Goal: Find specific fact: Find specific fact

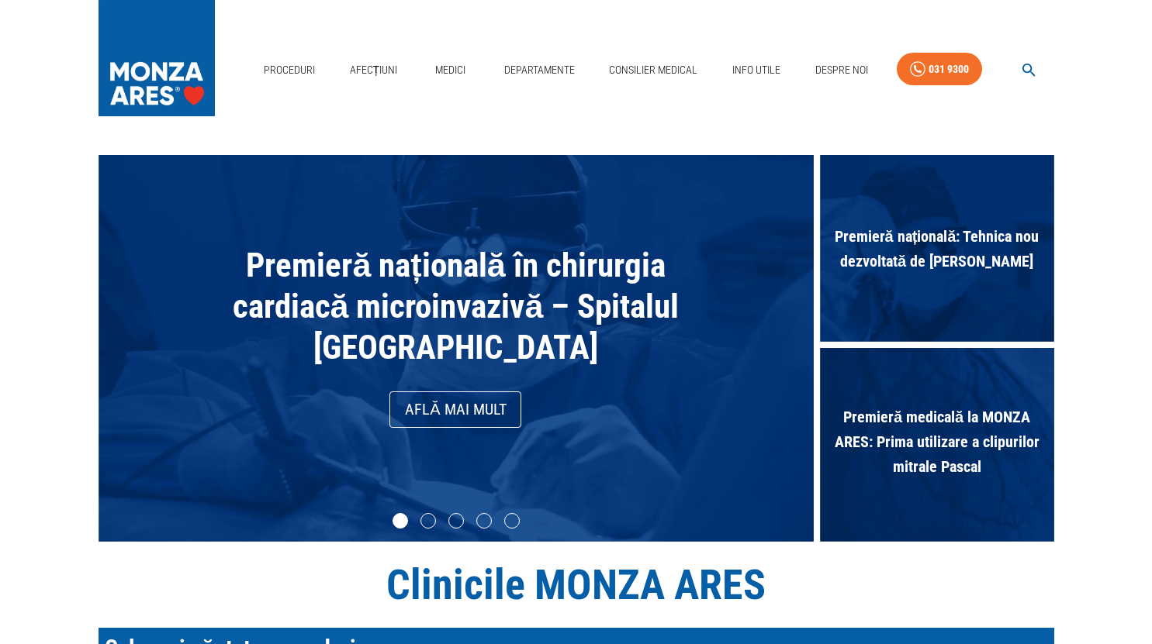
click at [1017, 69] on button "button" at bounding box center [1028, 70] width 50 height 30
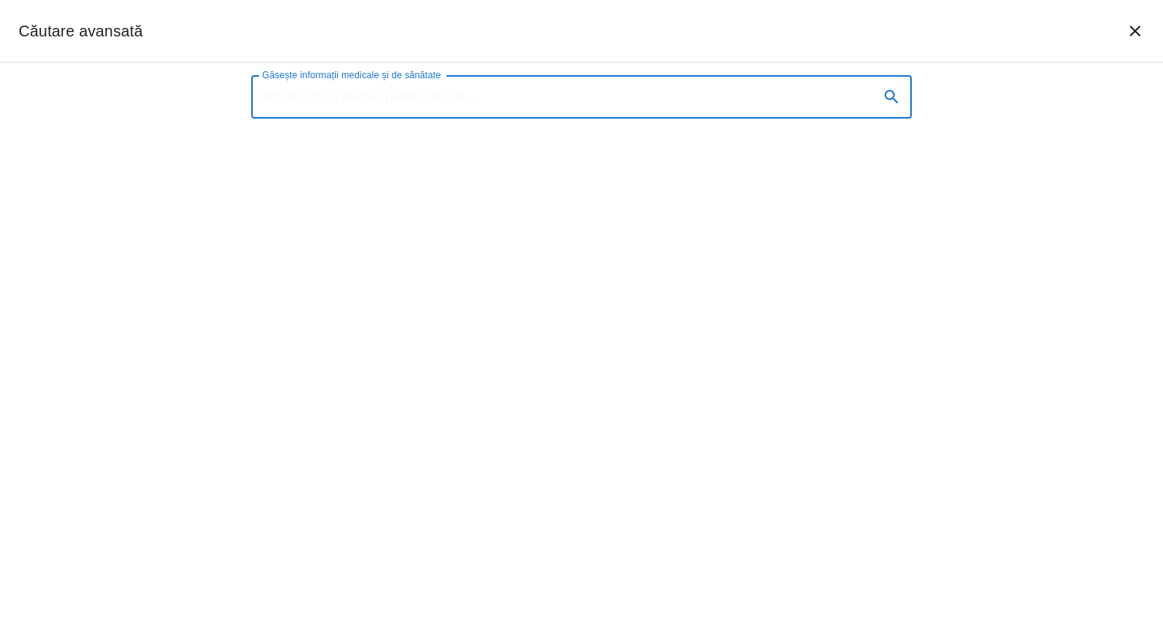
paste input "Roman-[PERSON_NAME]"
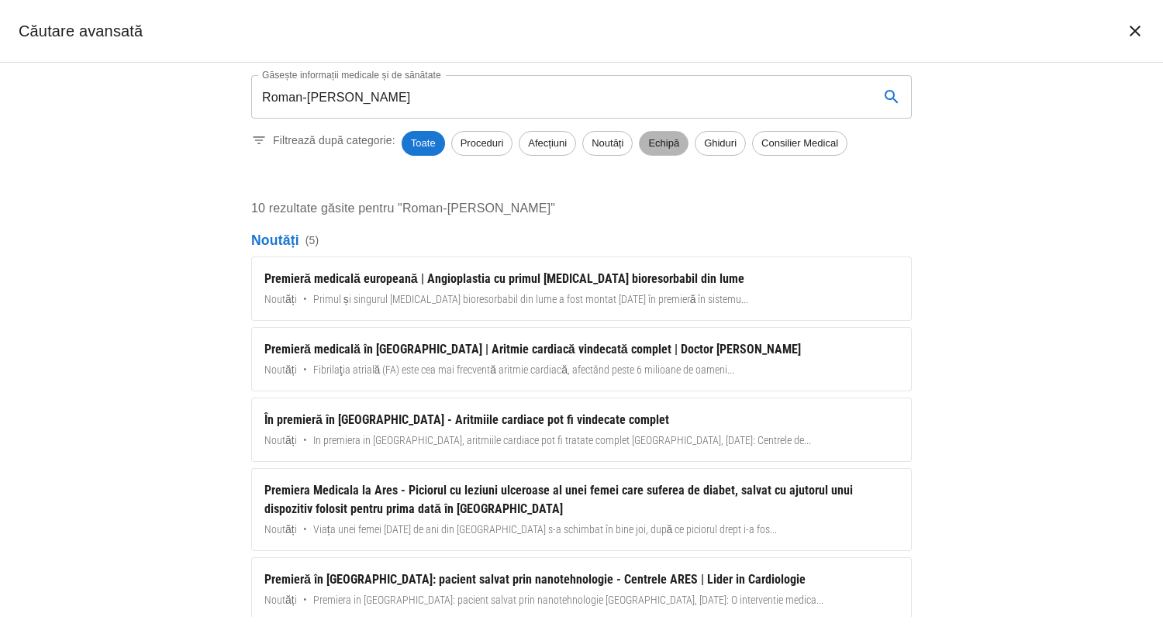
click at [673, 145] on span "Echipă" at bounding box center [664, 144] width 48 height 16
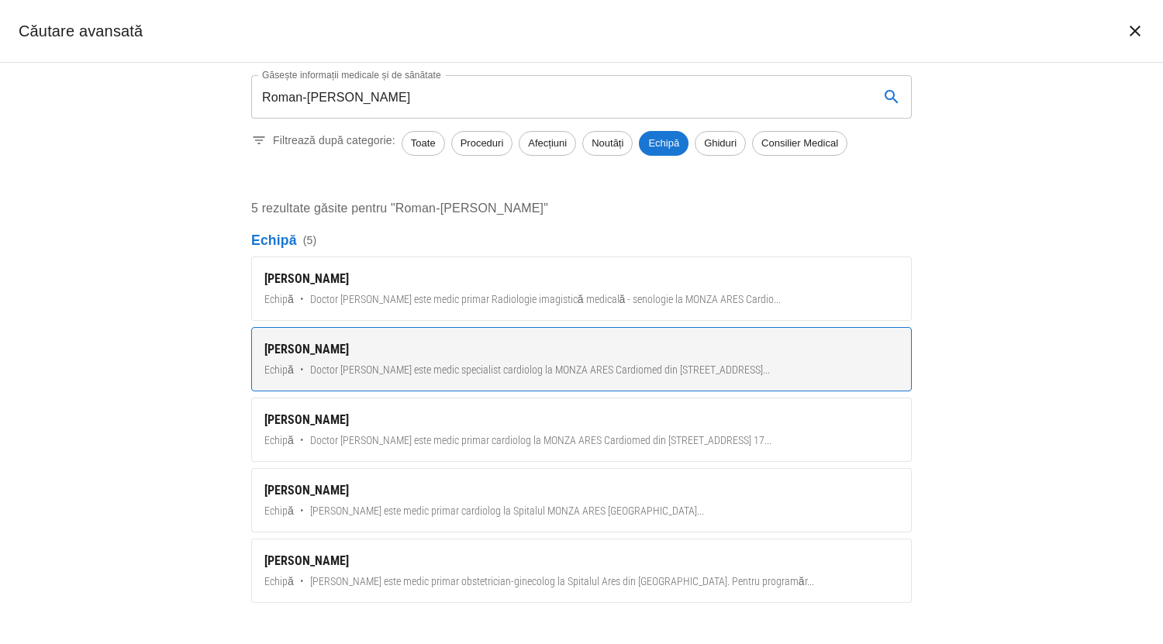
scroll to position [5, 0]
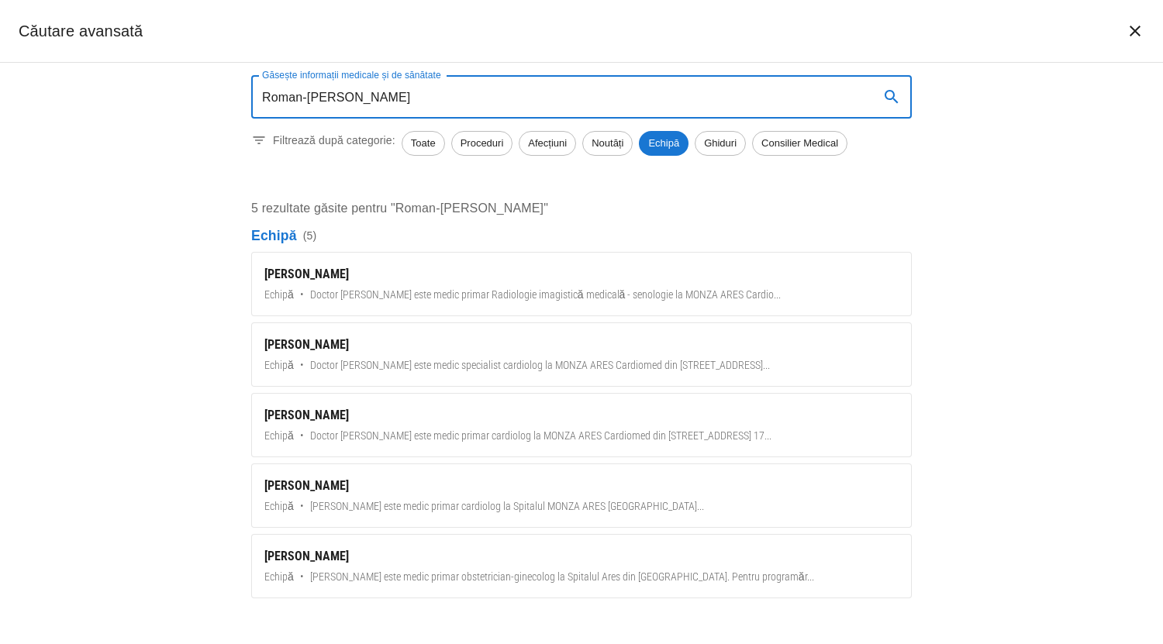
drag, startPoint x: 352, startPoint y: 95, endPoint x: 475, endPoint y: 104, distance: 122.9
click at [475, 104] on input "Roman-[PERSON_NAME]" at bounding box center [559, 96] width 616 height 43
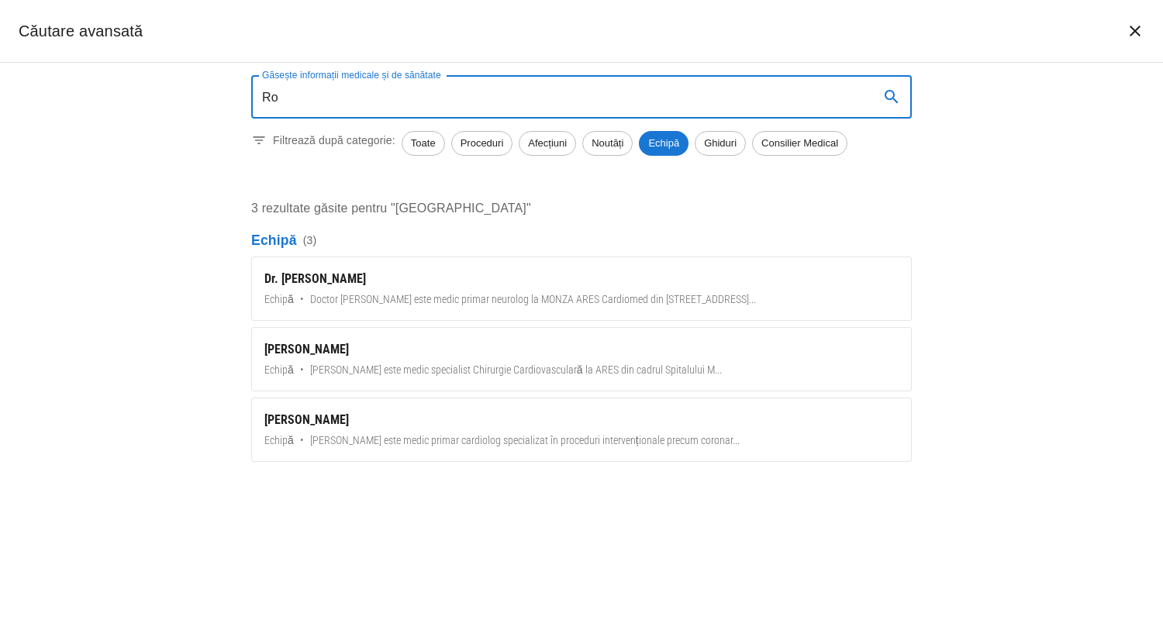
type input "R"
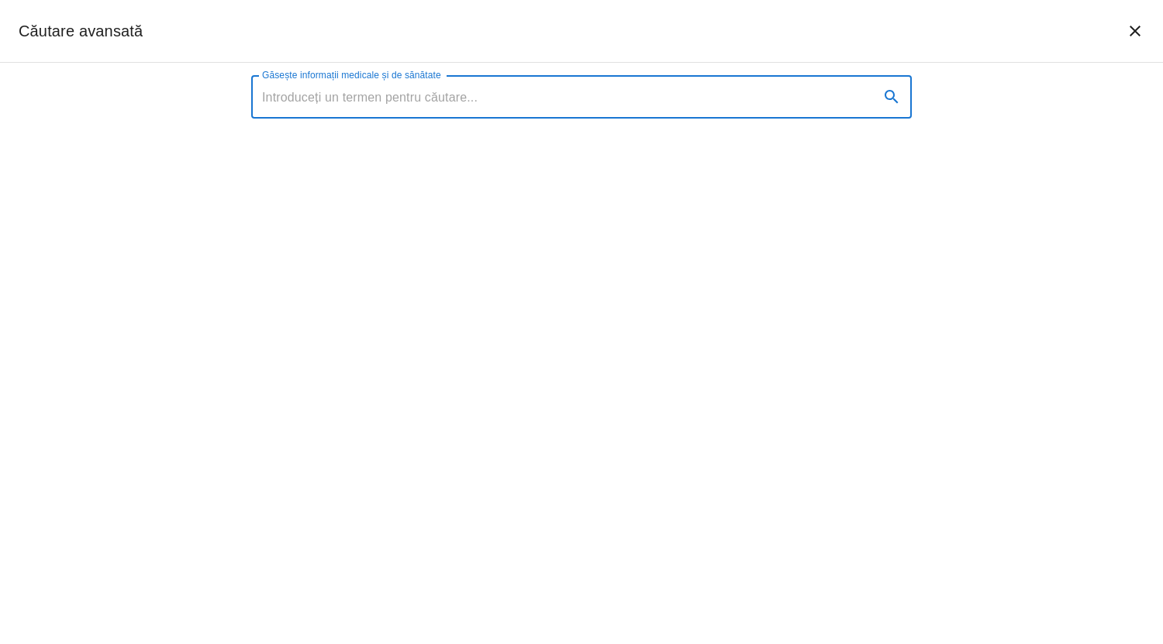
paste input "Roman-[PERSON_NAME]"
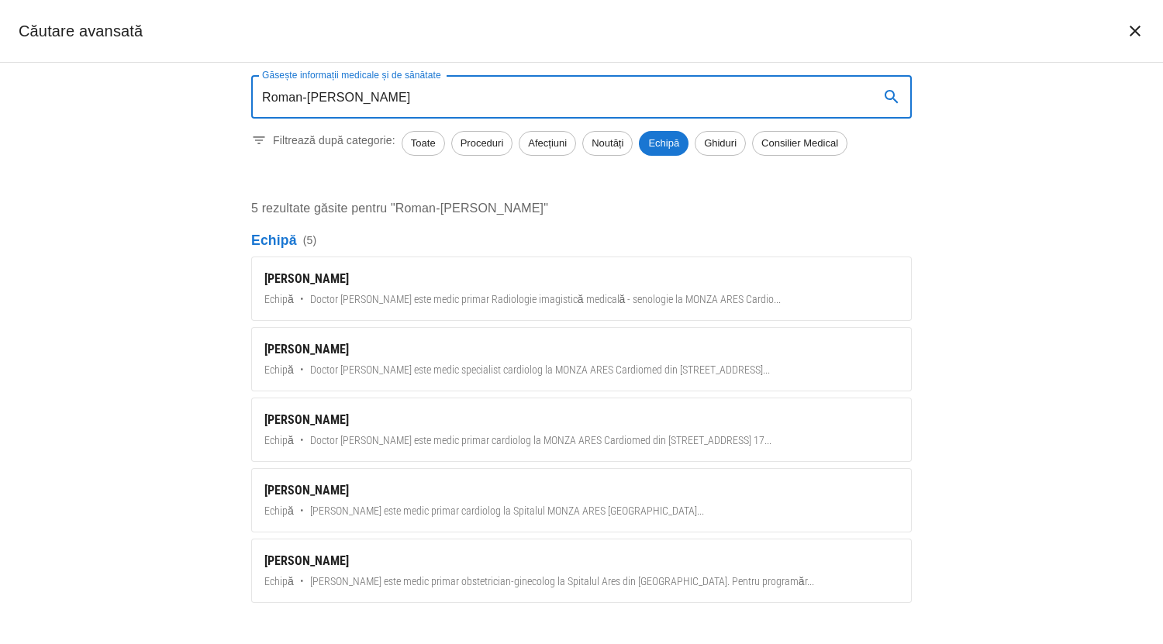
drag, startPoint x: 349, startPoint y: 95, endPoint x: 250, endPoint y: 90, distance: 98.6
click at [250, 90] on div "Găsește informații medicale și de sănătate Roman-[PERSON_NAME] Găsește informaț…" at bounding box center [582, 340] width 698 height 554
type input "[PERSON_NAME]"
click at [992, 313] on div "Găsește informații medicale și de sănătate [PERSON_NAME] informații medicale și…" at bounding box center [581, 354] width 1163 height 582
